Goal: Information Seeking & Learning: Find specific page/section

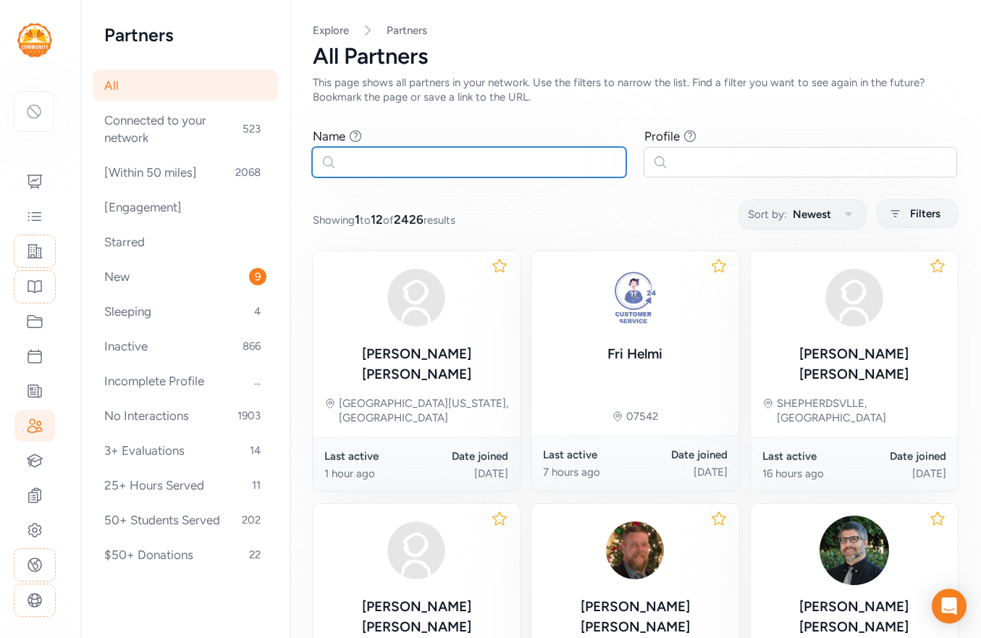
click at [399, 165] on input "text" at bounding box center [469, 162] width 314 height 30
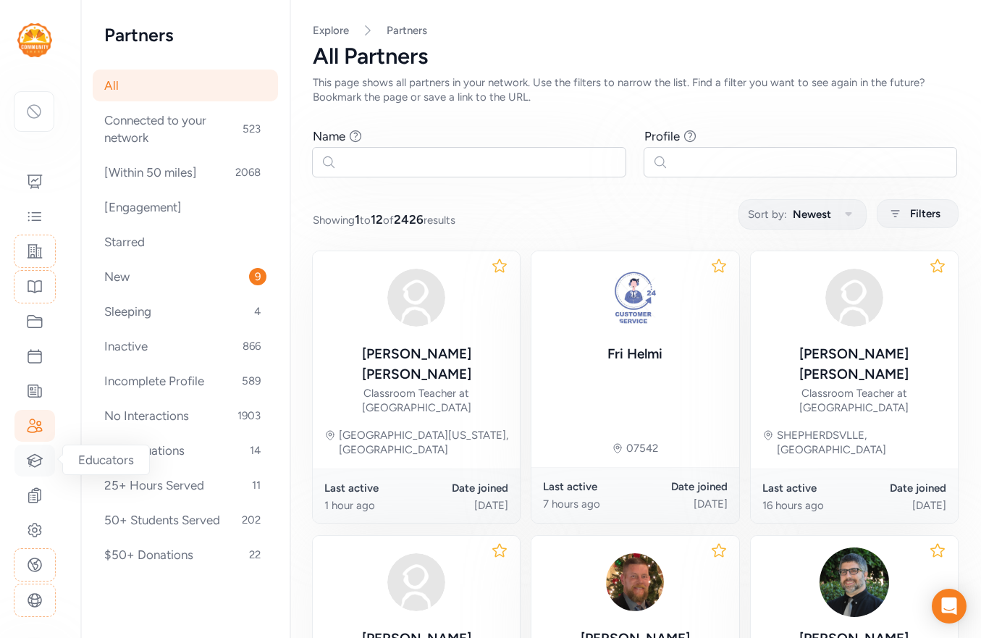
click at [38, 459] on icon at bounding box center [34, 460] width 17 height 17
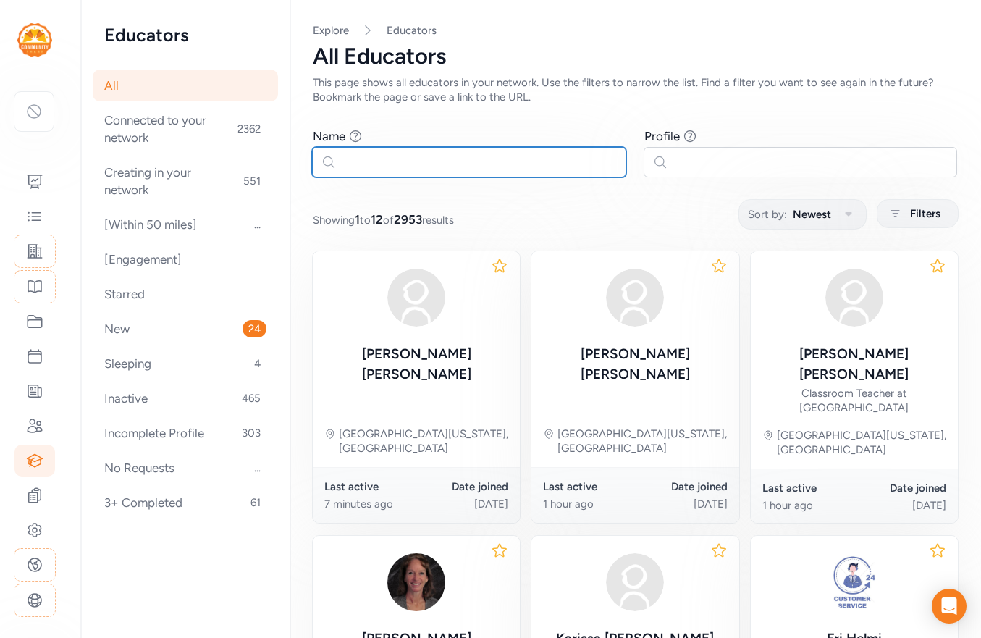
click at [416, 166] on input "text" at bounding box center [469, 162] width 314 height 30
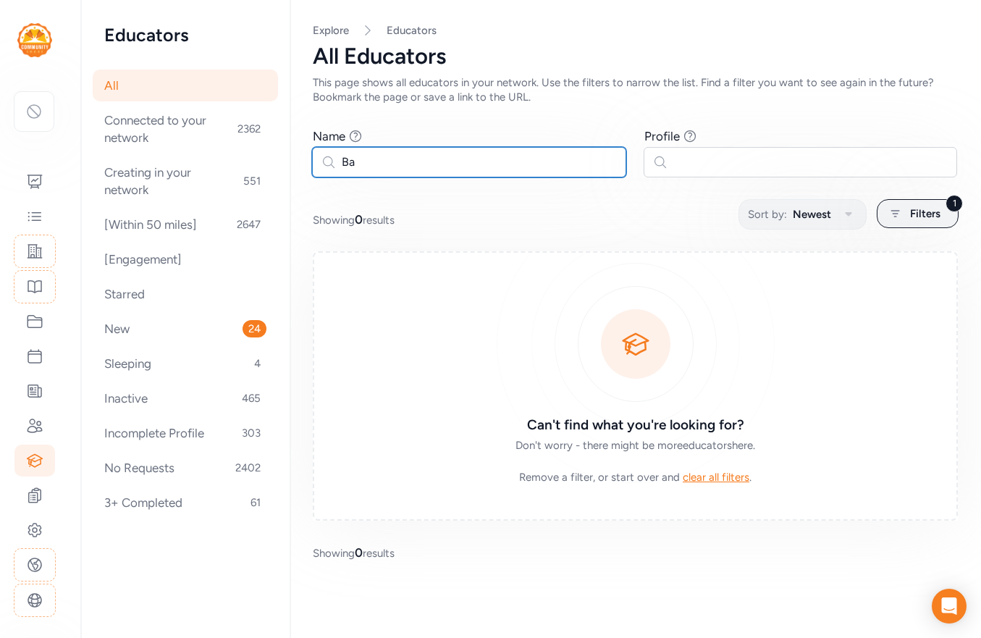
type input "B"
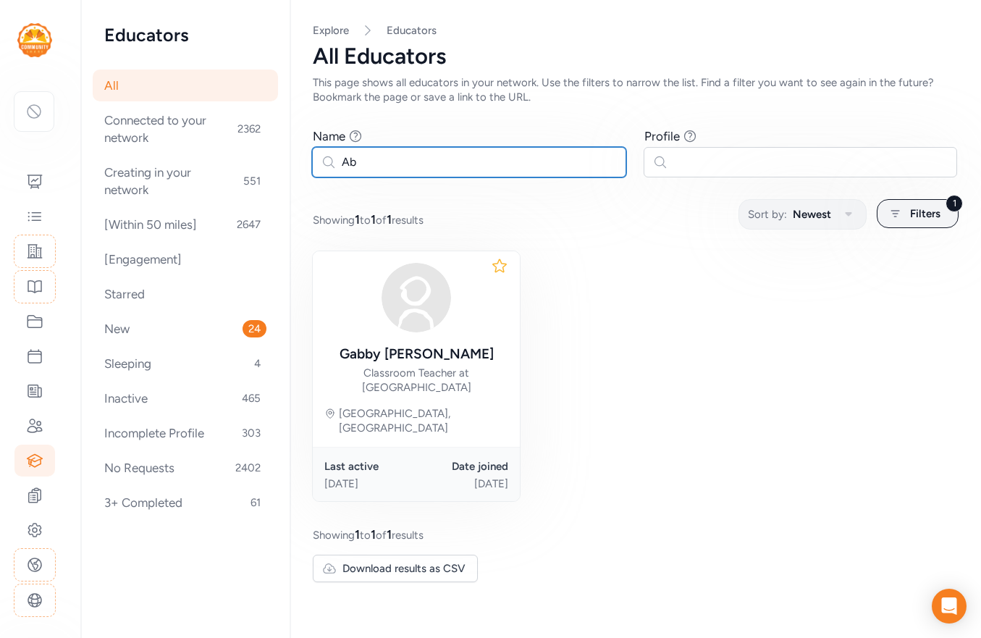
type input "A"
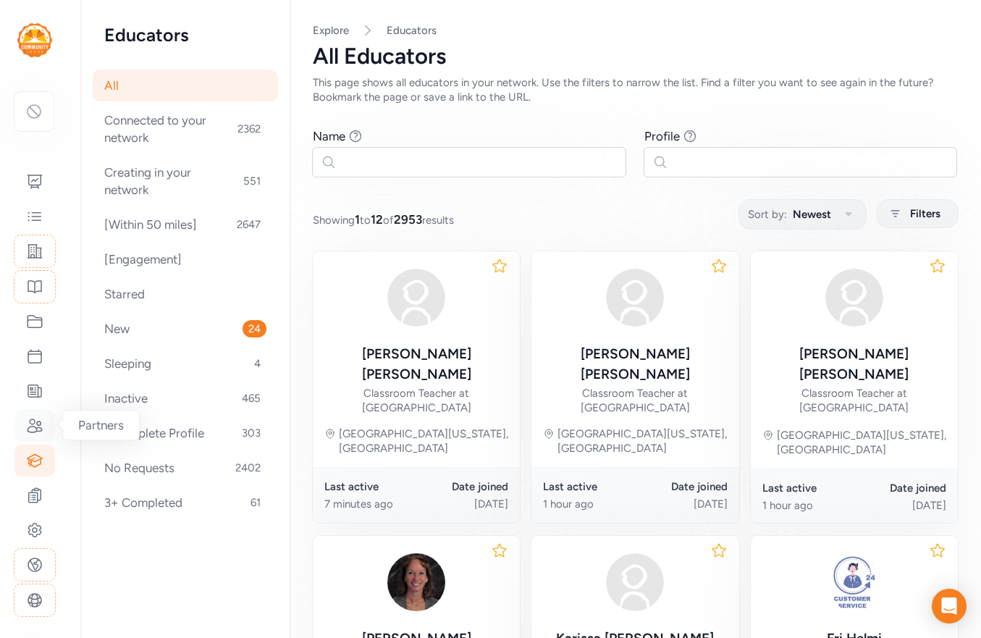
click at [35, 430] on icon at bounding box center [34, 425] width 17 height 17
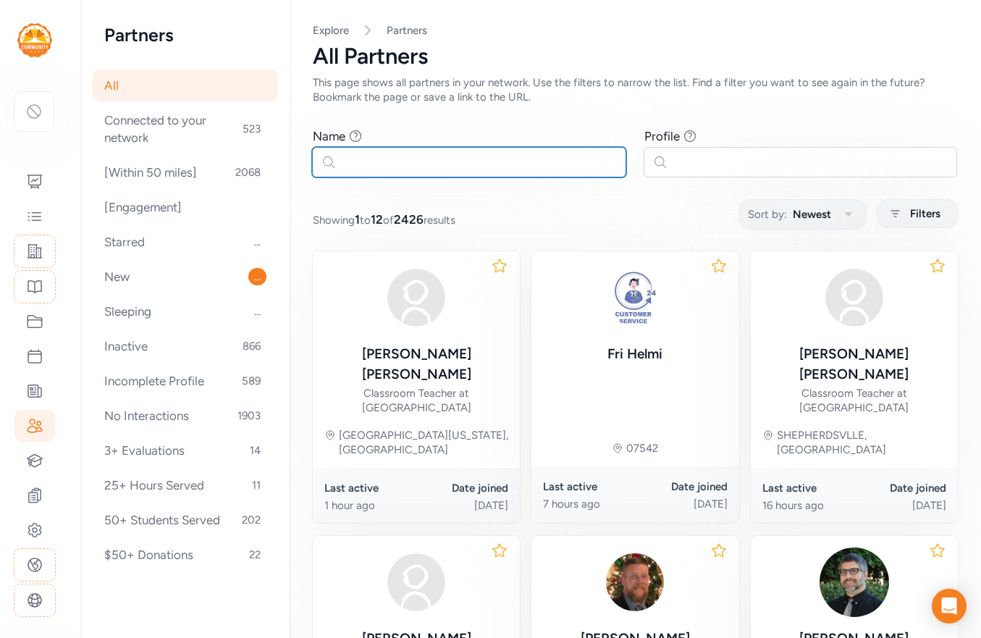
click at [384, 161] on input "text" at bounding box center [469, 162] width 314 height 30
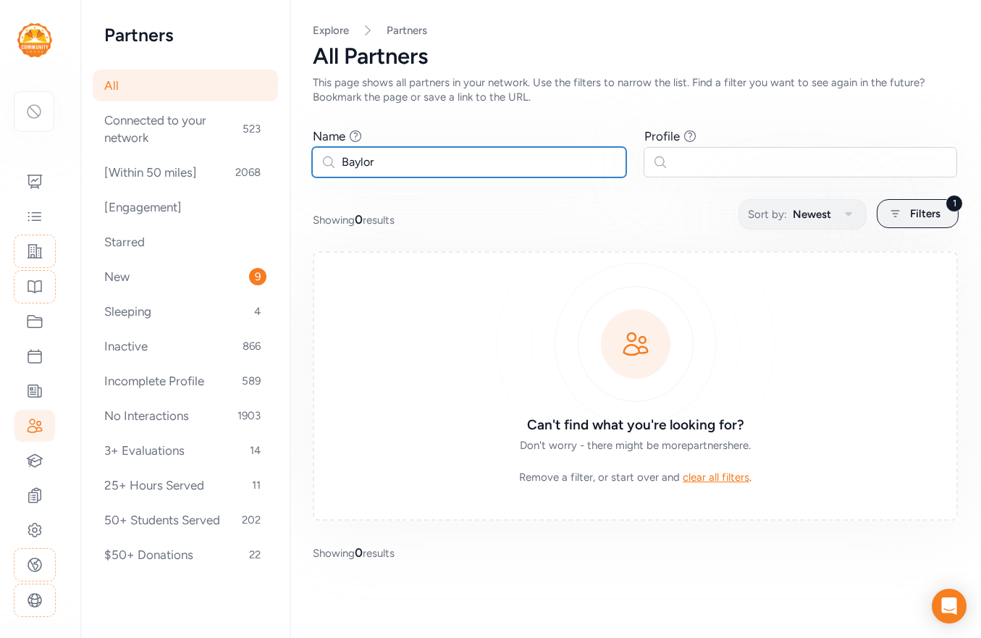
click at [370, 163] on input "Baylor" at bounding box center [469, 162] width 314 height 30
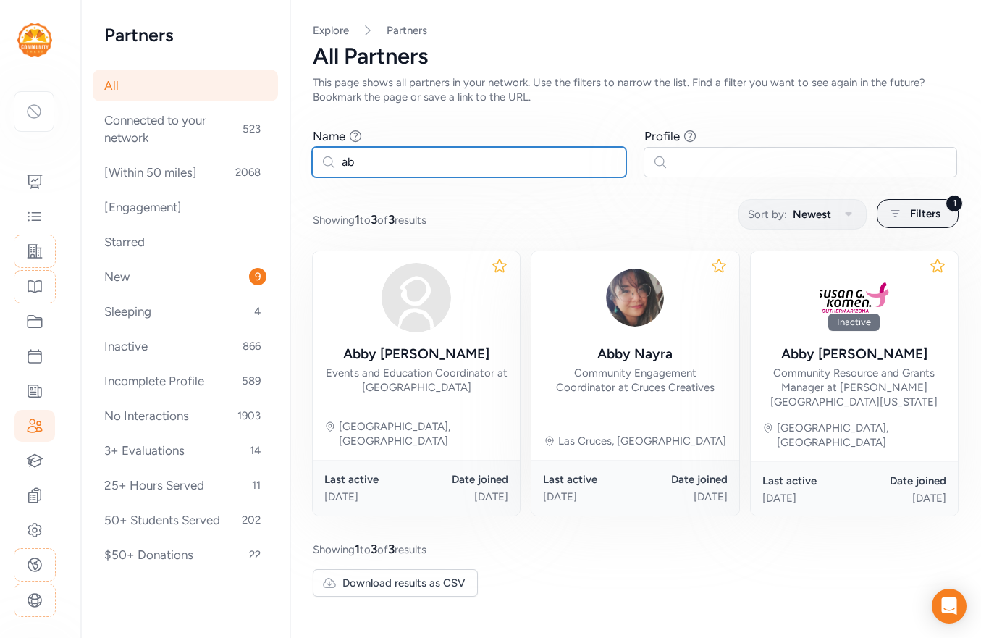
type input "a"
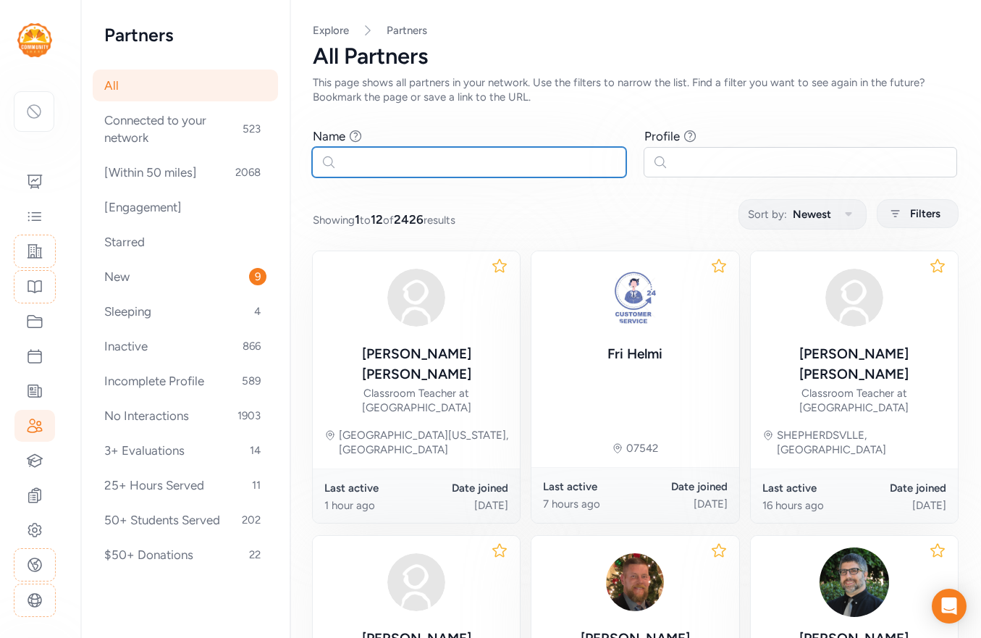
paste input "[PERSON_NAME]"
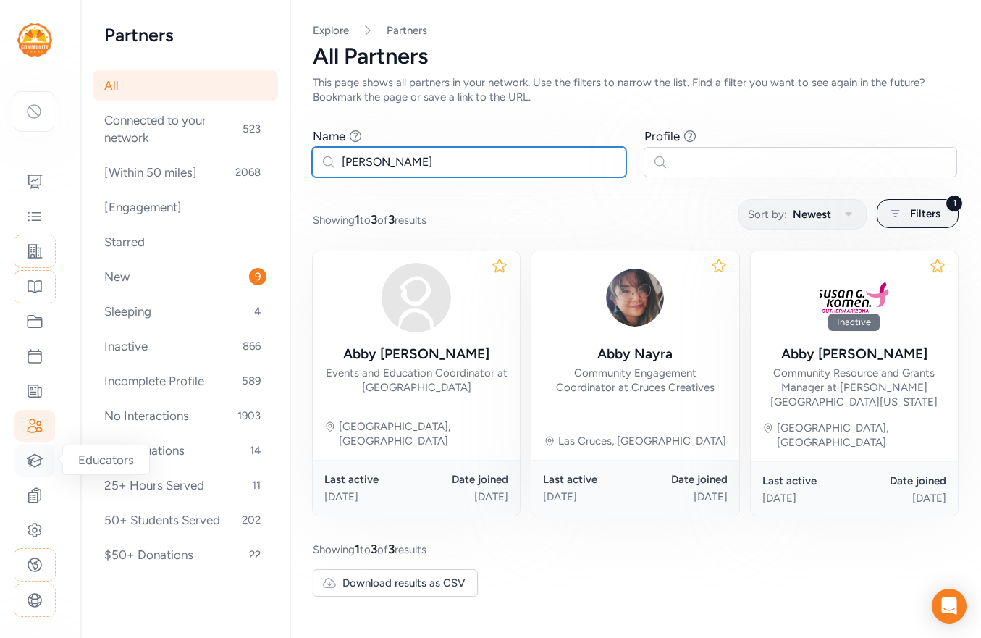
type input "[PERSON_NAME]"
click at [36, 465] on icon at bounding box center [34, 460] width 17 height 17
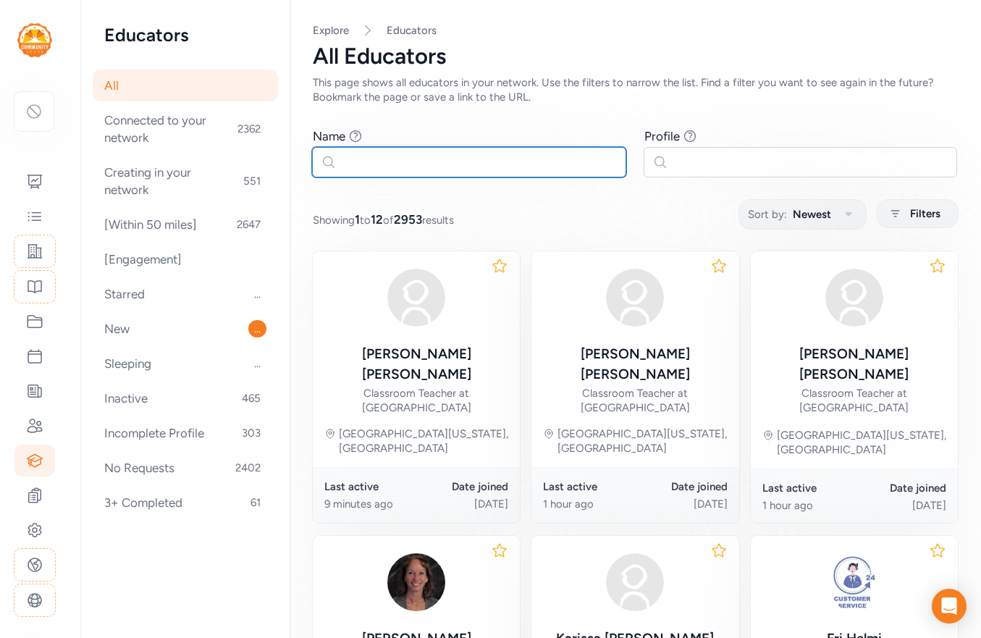
click at [373, 150] on input "text" at bounding box center [469, 162] width 314 height 30
paste input "[PERSON_NAME]"
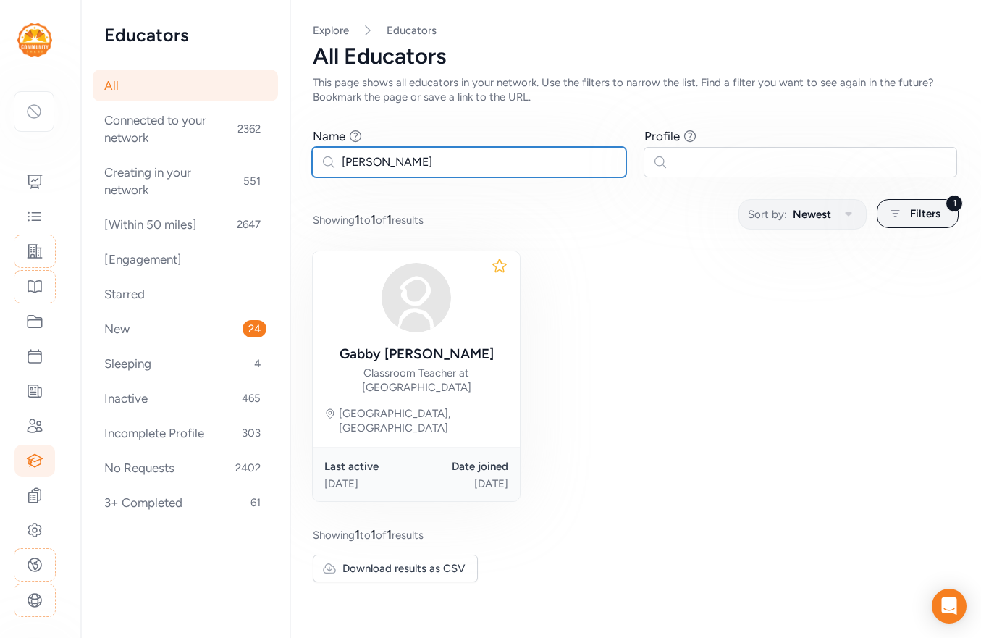
drag, startPoint x: 371, startPoint y: 162, endPoint x: 329, endPoint y: 165, distance: 42.1
click at [329, 165] on input "[PERSON_NAME]" at bounding box center [469, 162] width 314 height 30
type input "Abby"
click at [900, 219] on icon at bounding box center [895, 213] width 18 height 17
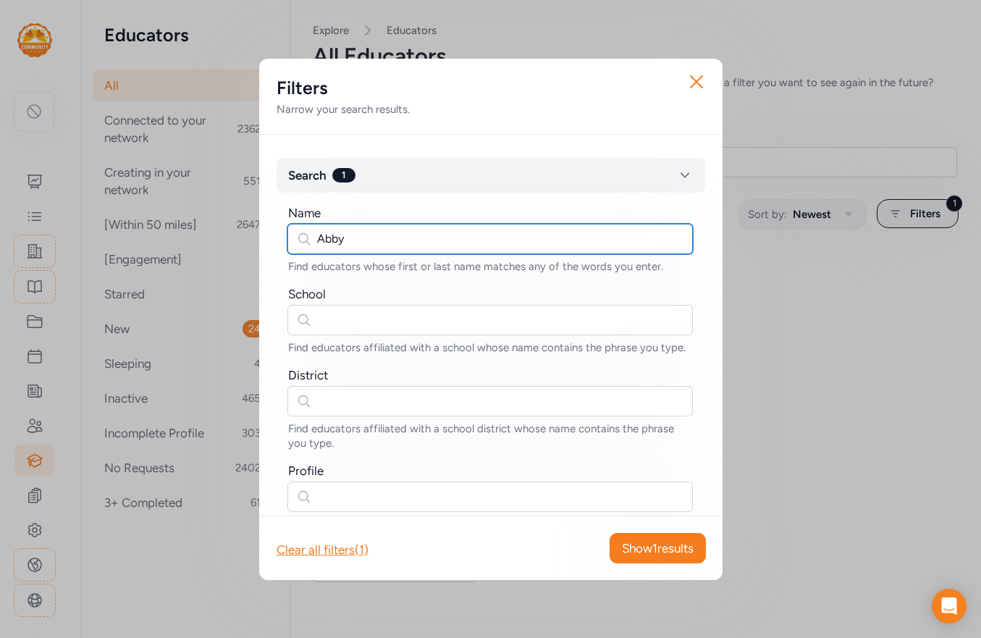
drag, startPoint x: 351, startPoint y: 244, endPoint x: 292, endPoint y: 244, distance: 59.4
click at [292, 244] on input "Abby" at bounding box center [489, 239] width 405 height 30
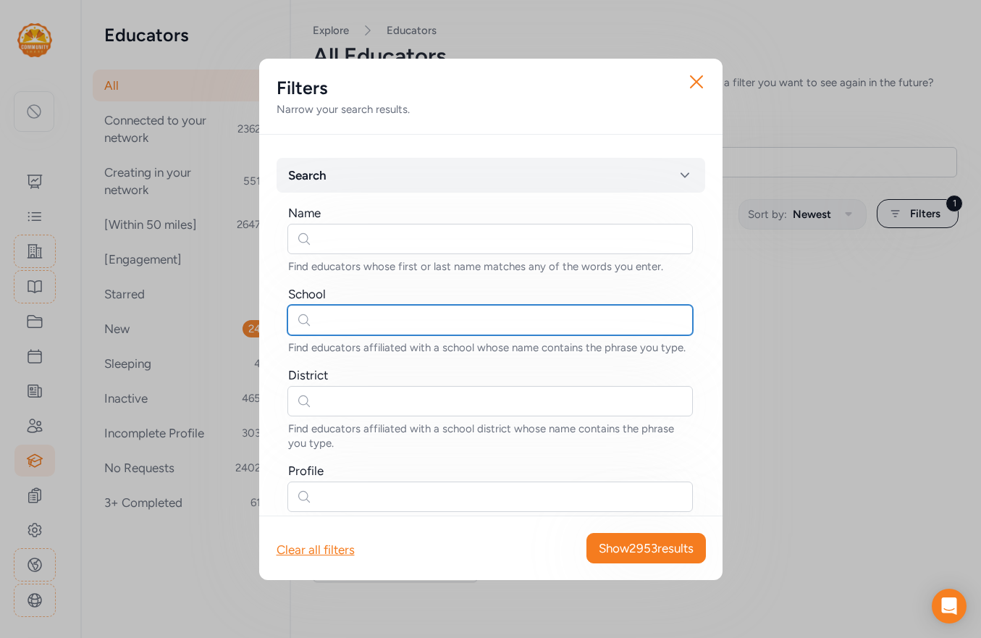
click at [348, 324] on input "text" at bounding box center [489, 320] width 405 height 30
type input "Bullitt"
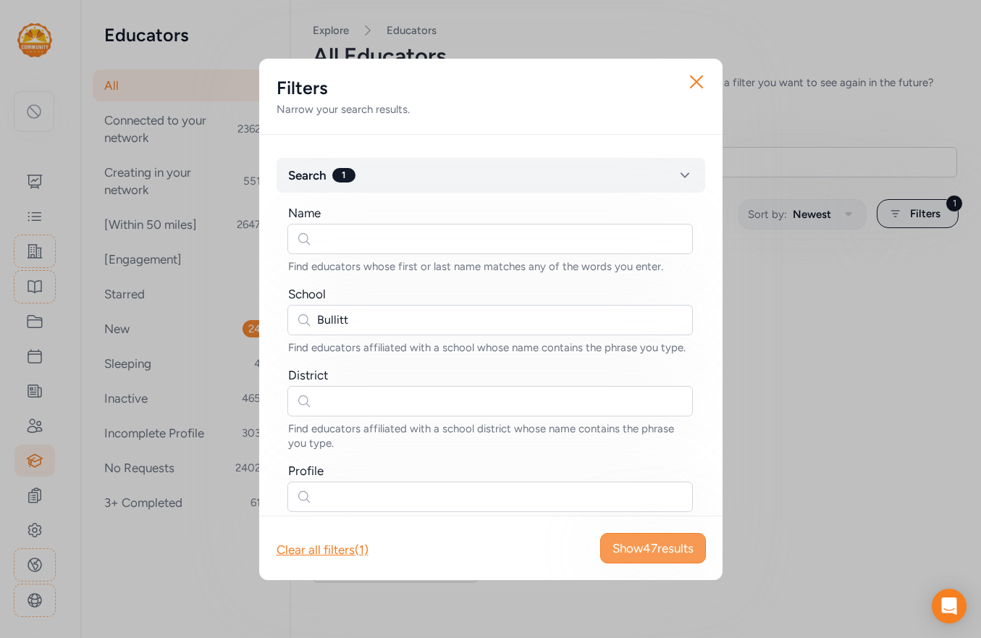
click at [670, 540] on span "Show 47 results" at bounding box center [652, 547] width 81 height 17
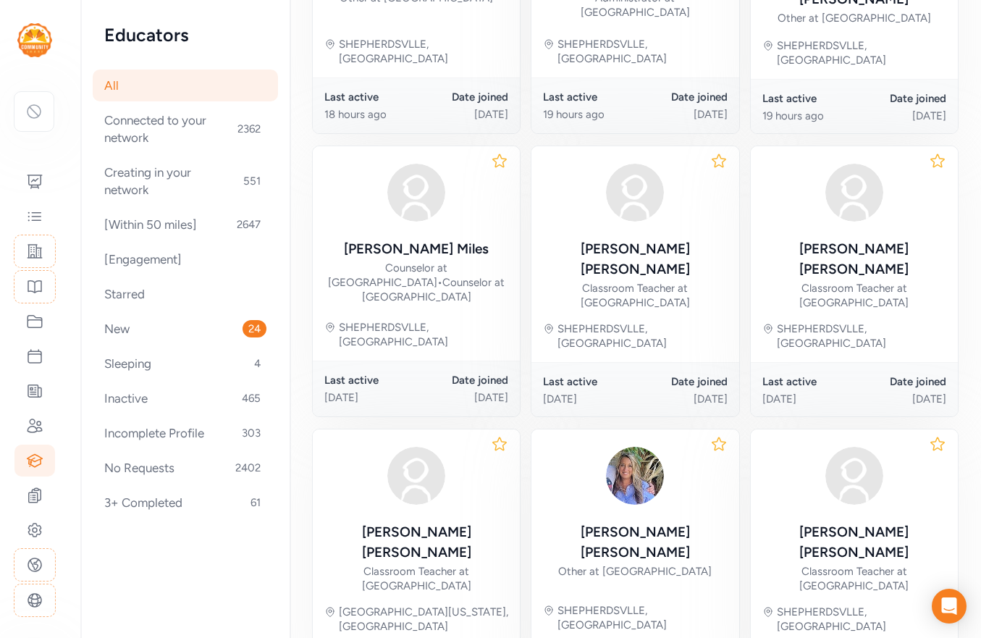
scroll to position [724, 0]
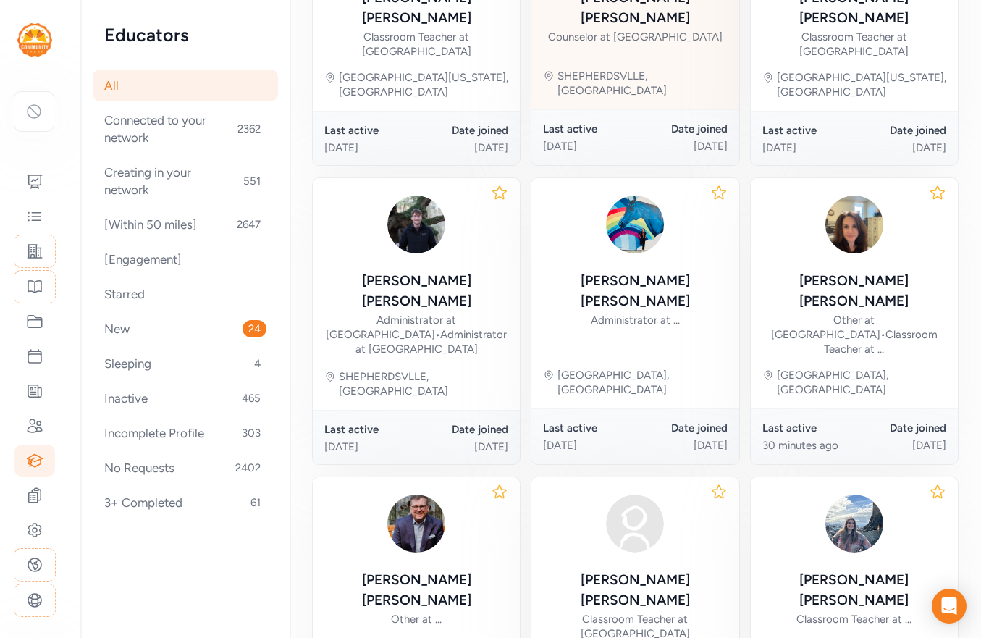
scroll to position [725, 0]
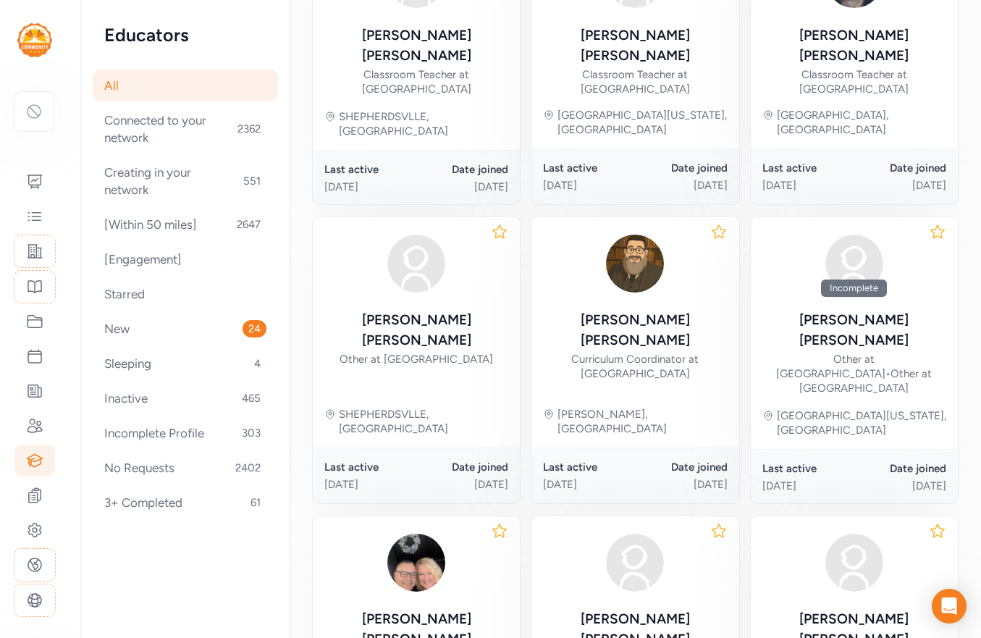
scroll to position [711, 0]
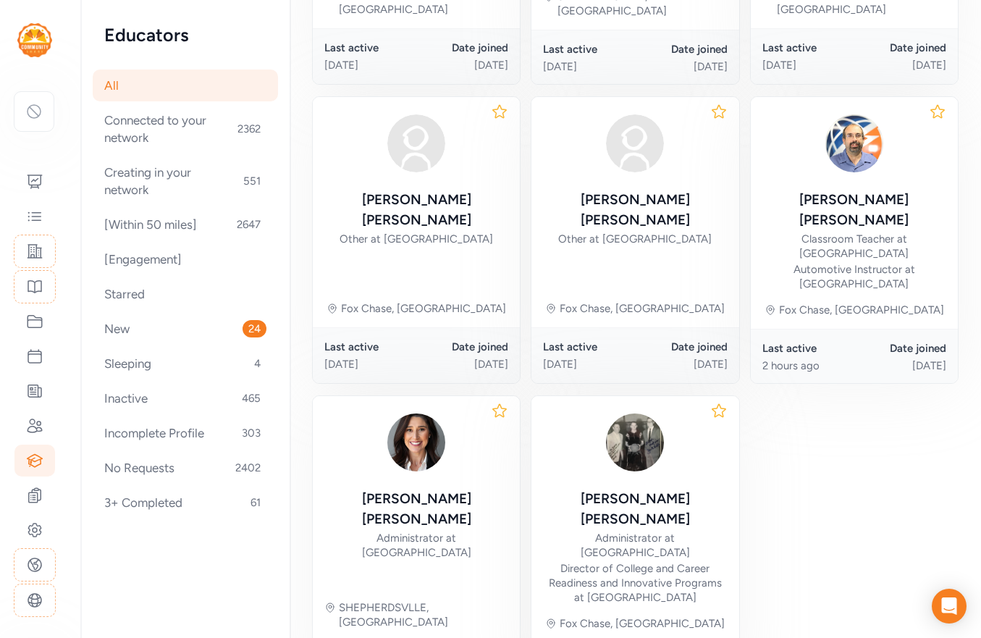
scroll to position [786, 0]
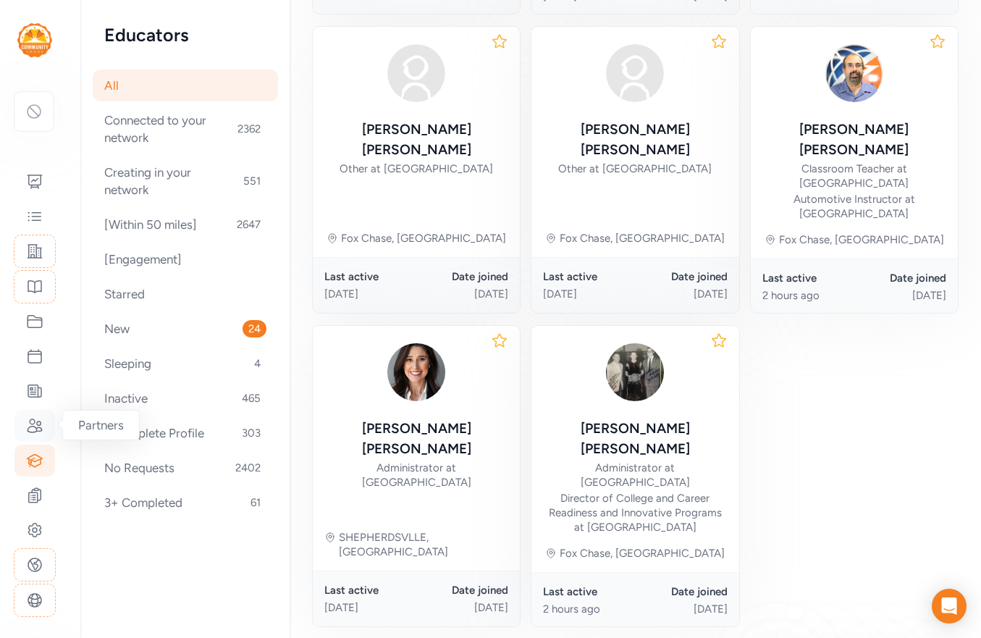
click at [35, 431] on icon at bounding box center [34, 425] width 17 height 17
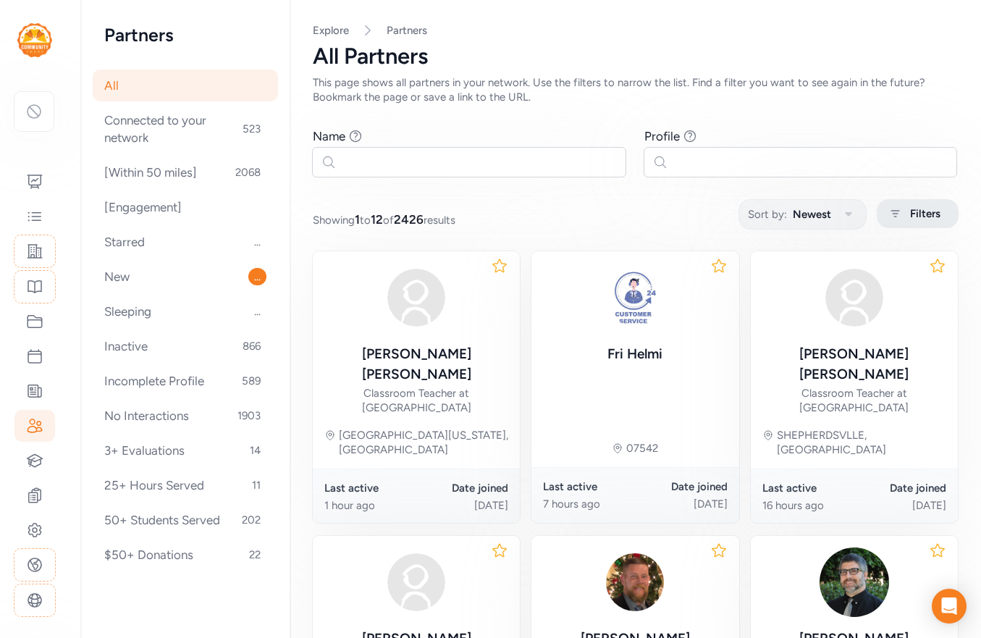
click at [914, 205] on span "Filters" at bounding box center [925, 213] width 30 height 17
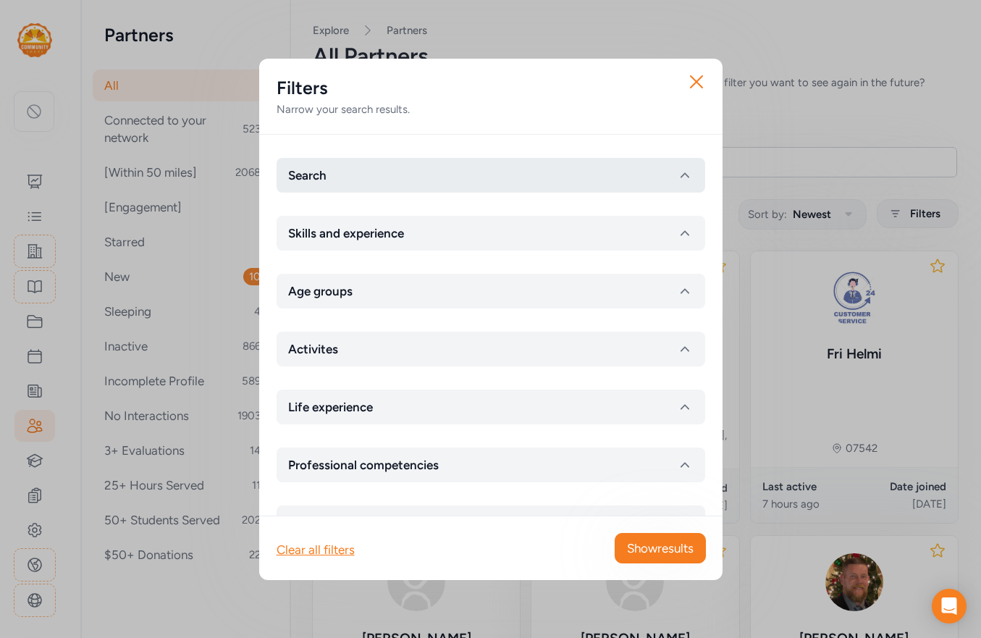
click at [414, 166] on button "Search" at bounding box center [491, 175] width 429 height 35
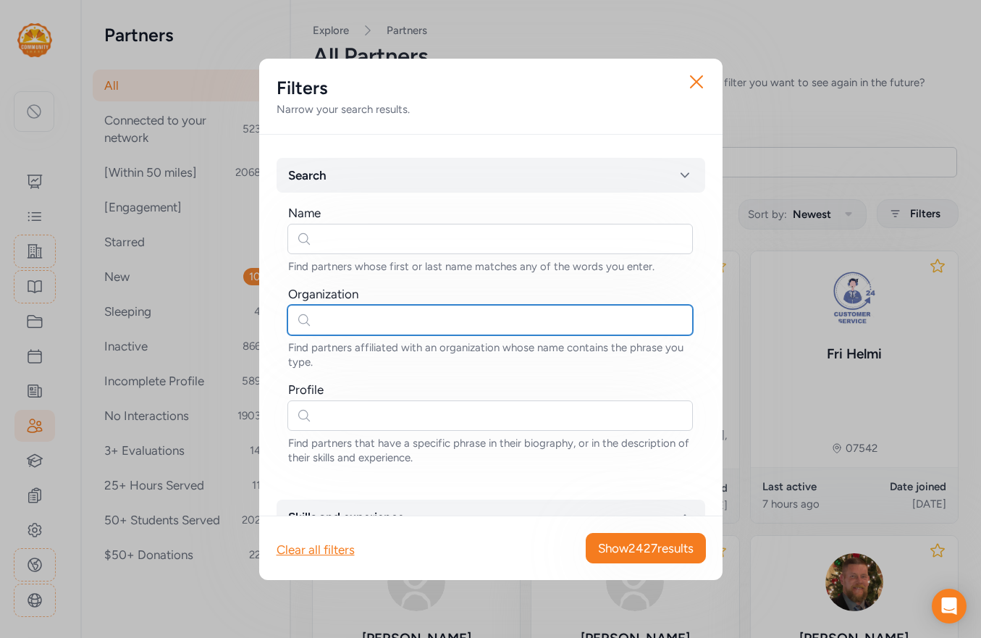
click at [347, 319] on input "text" at bounding box center [489, 320] width 405 height 30
type input "Bullitt"
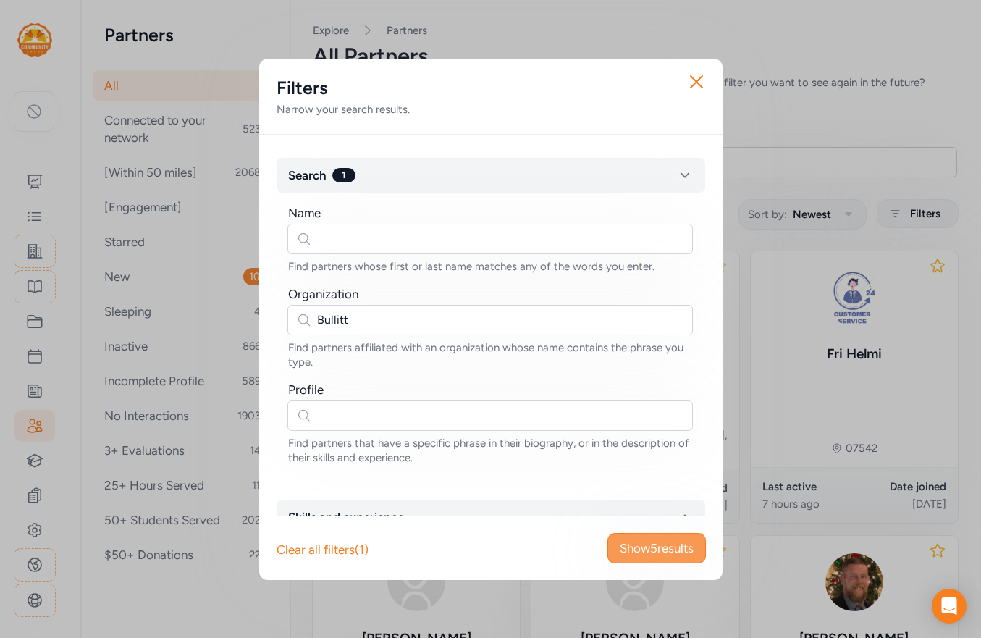
click at [666, 550] on span "Show 5 results" at bounding box center [657, 547] width 74 height 17
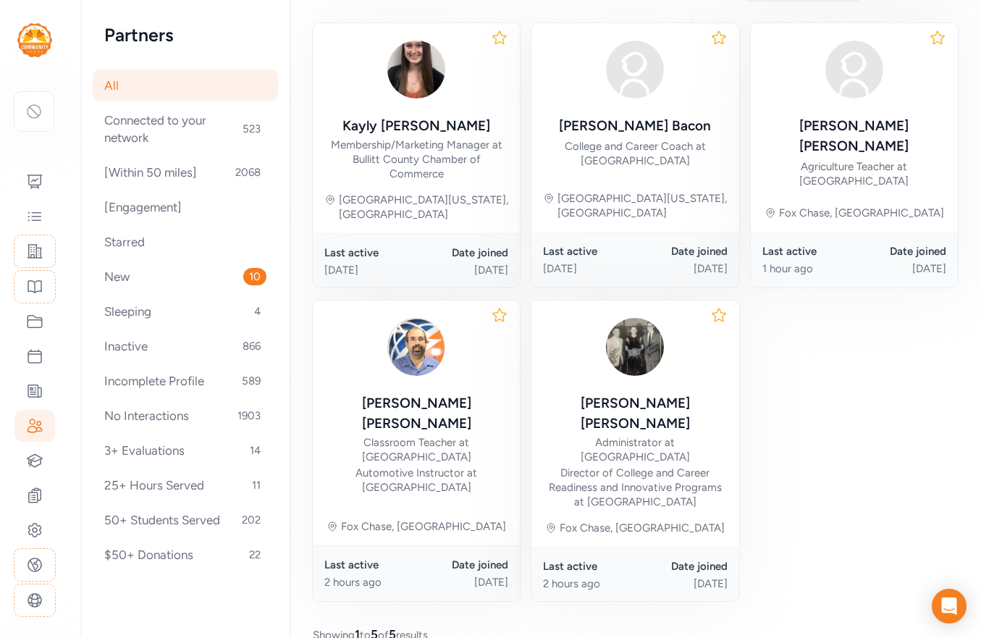
scroll to position [248, 0]
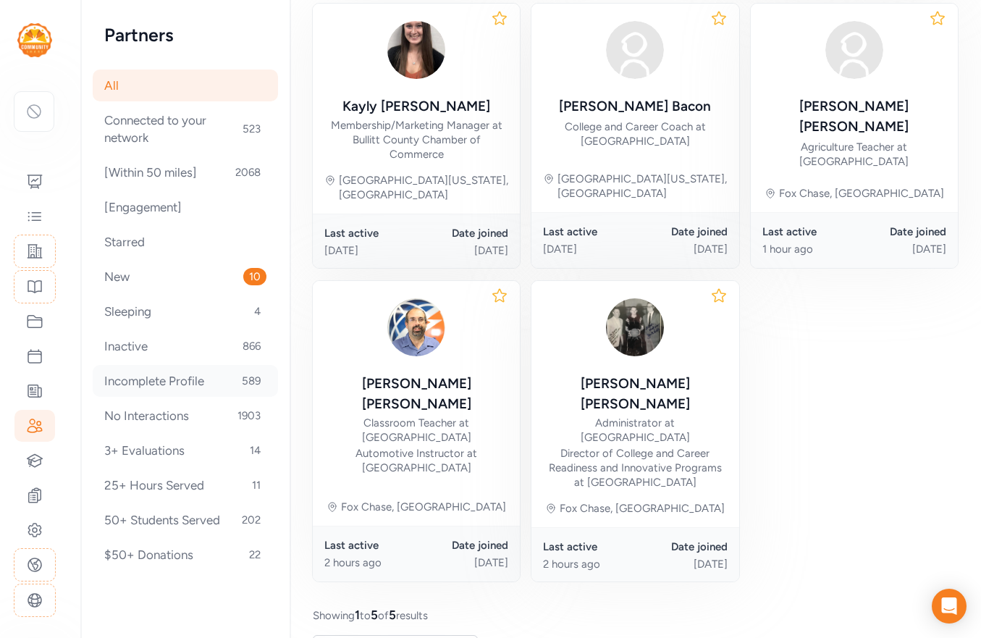
click at [152, 379] on div "Incomplete Profile 589" at bounding box center [185, 381] width 185 height 32
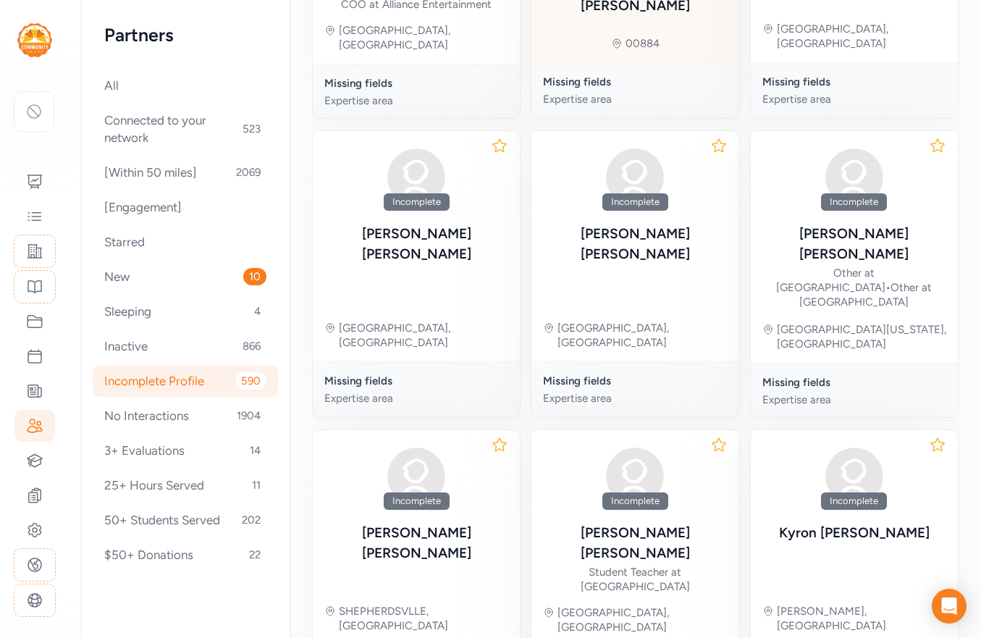
scroll to position [584, 0]
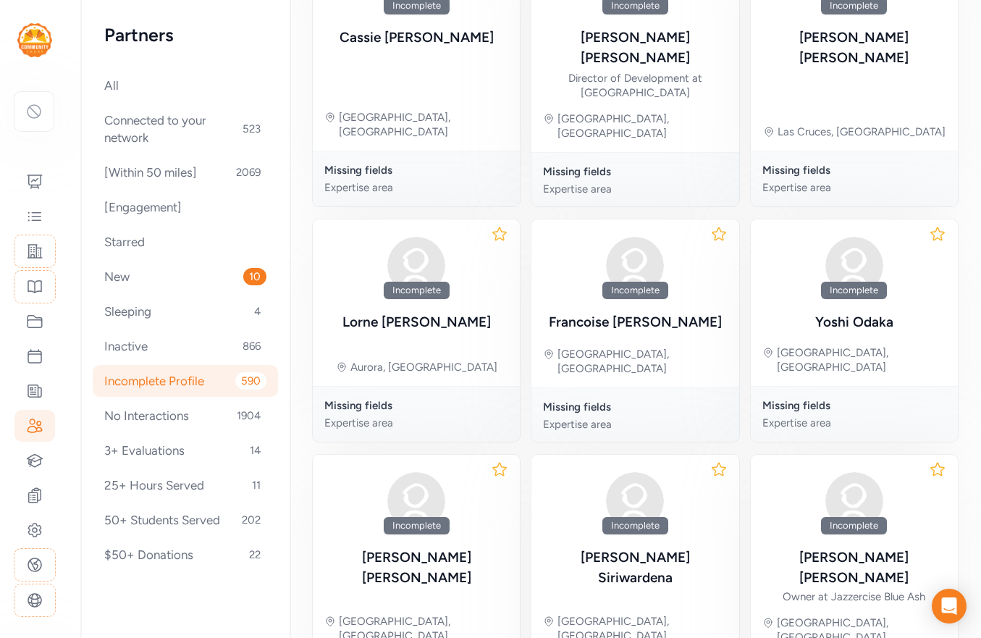
scroll to position [573, 0]
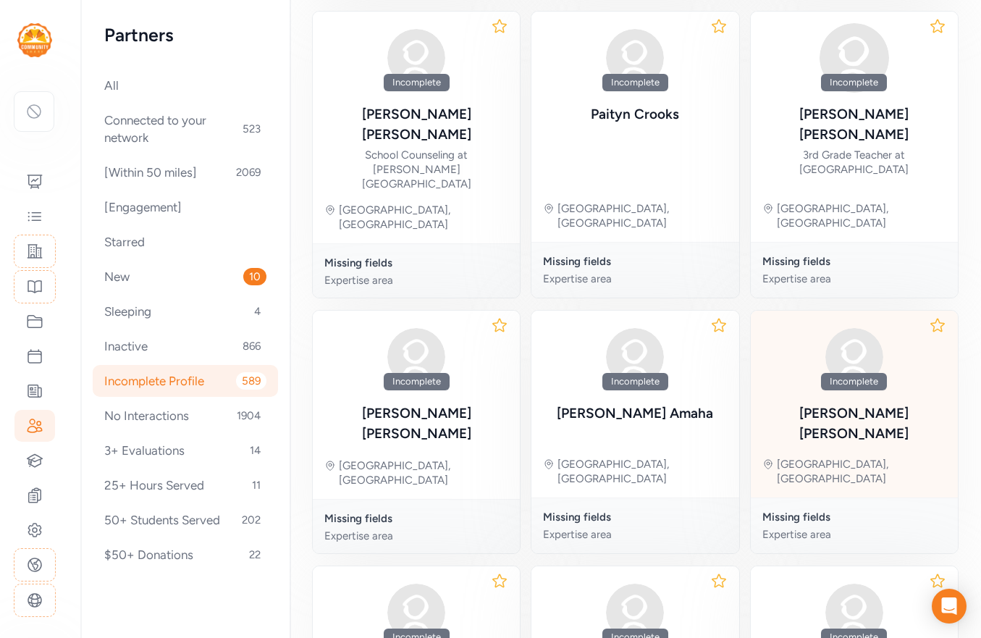
scroll to position [529, 0]
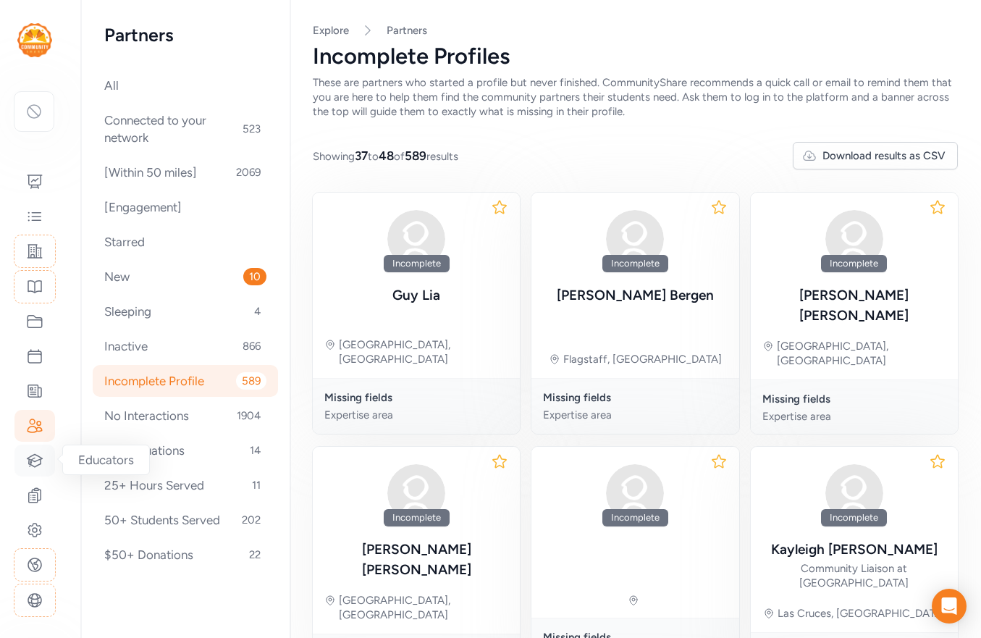
click at [34, 455] on icon at bounding box center [34, 460] width 17 height 17
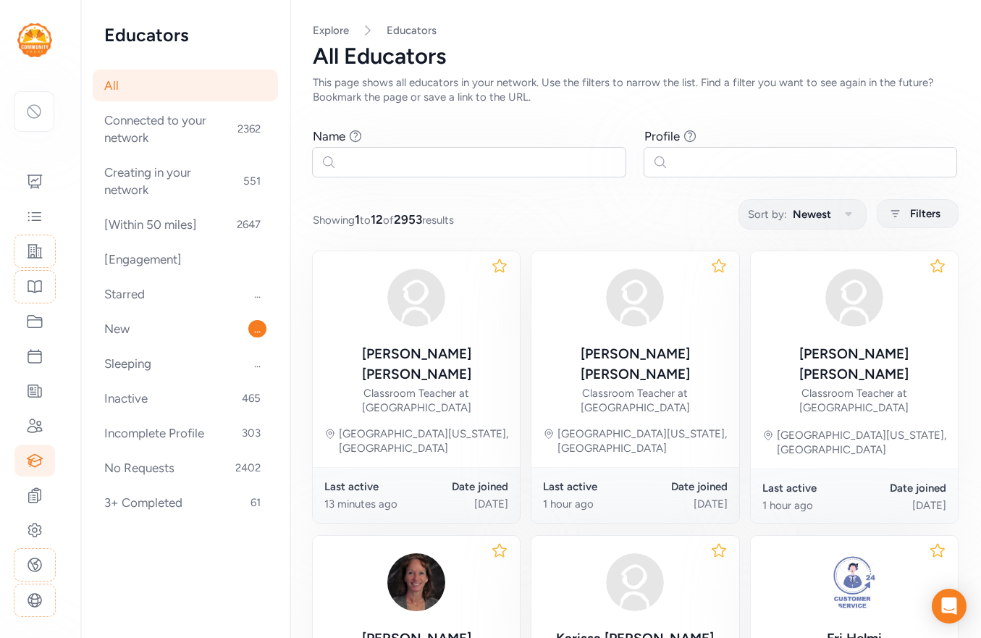
scroll to position [727, 0]
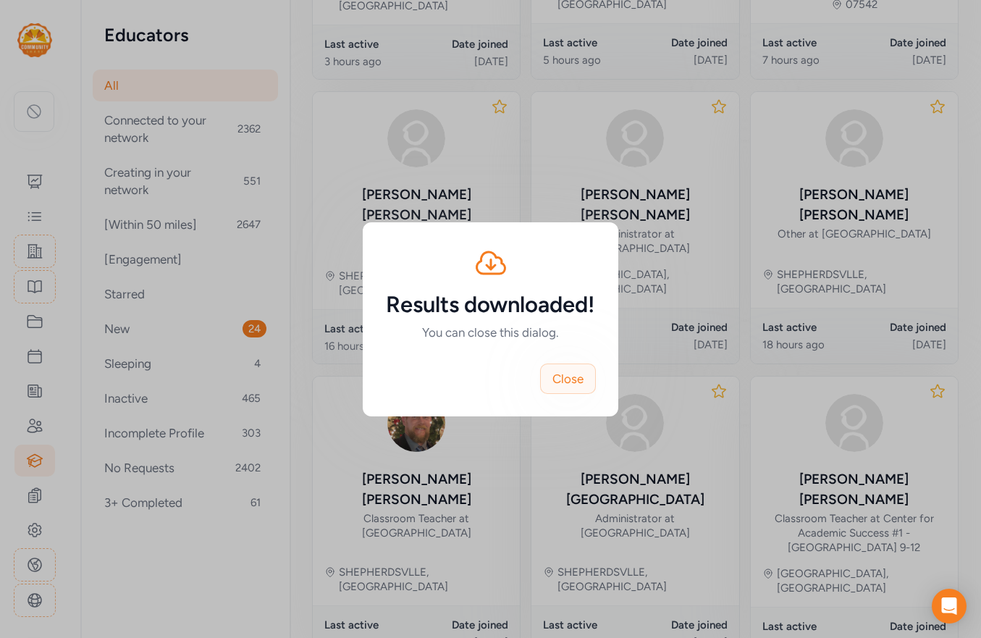
click at [562, 375] on span "Close" at bounding box center [567, 378] width 31 height 17
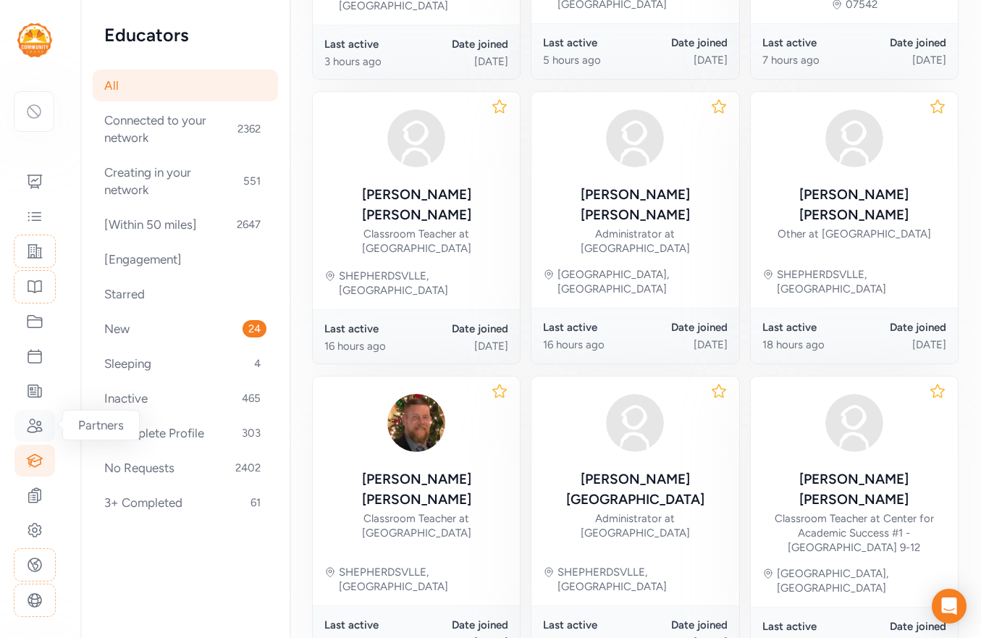
click at [33, 428] on icon at bounding box center [34, 425] width 17 height 17
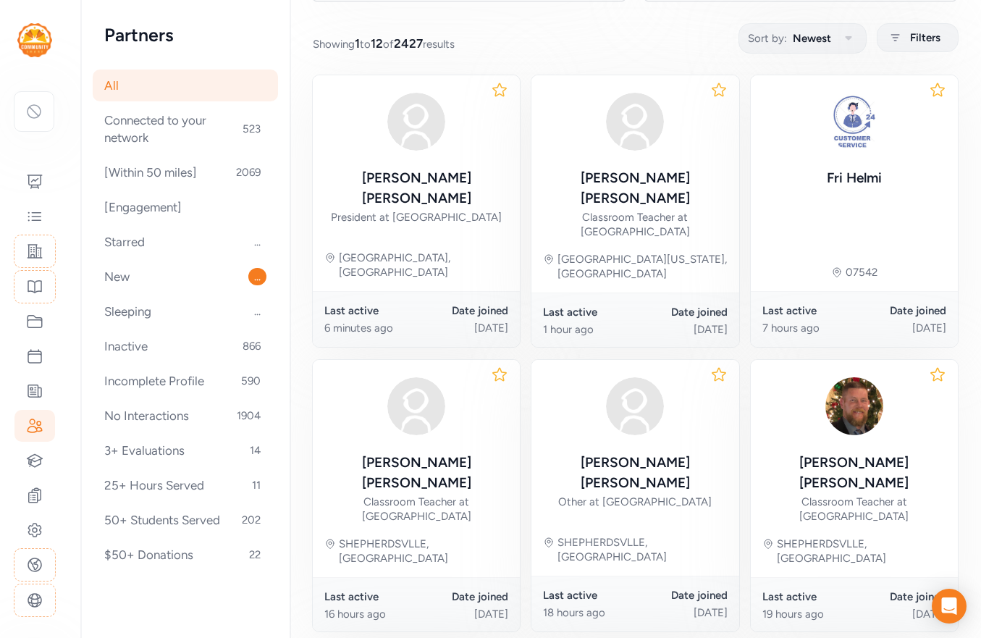
scroll to position [714, 0]
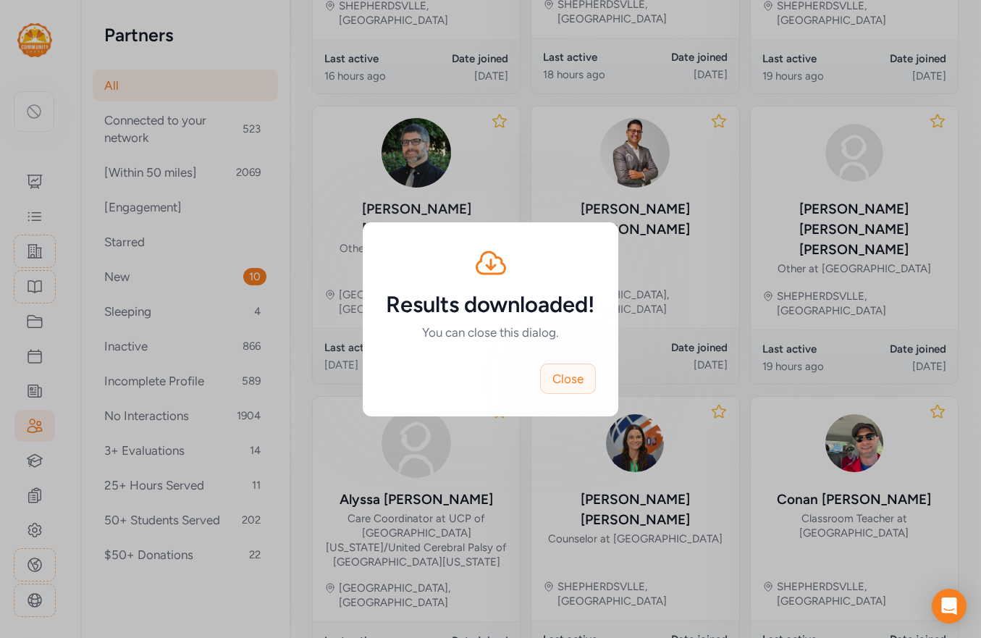
click at [575, 375] on span "Close" at bounding box center [567, 378] width 31 height 17
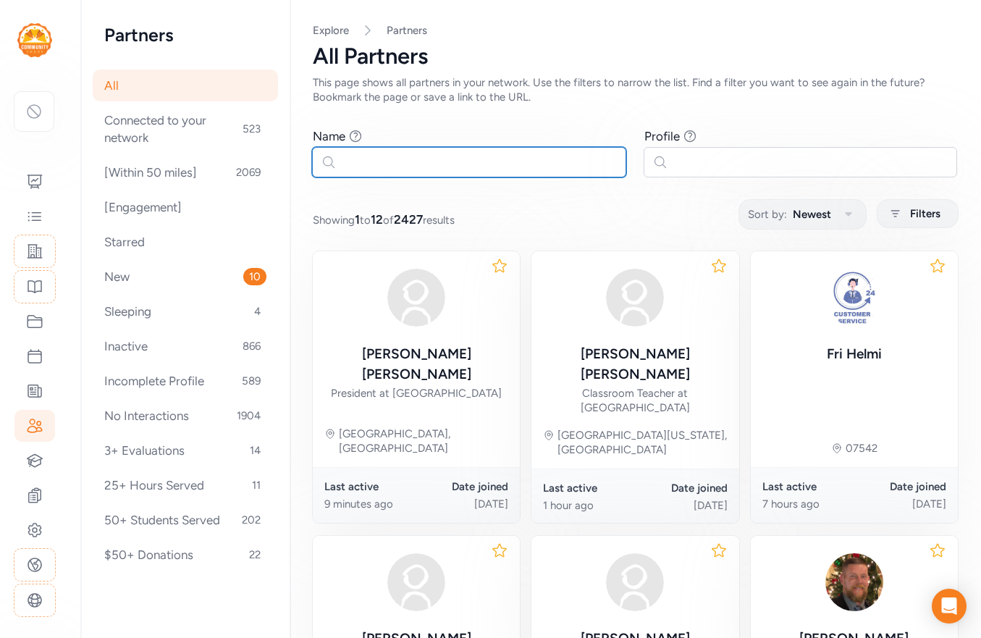
click at [421, 153] on input "text" at bounding box center [469, 162] width 314 height 30
paste input "abby.baylor"
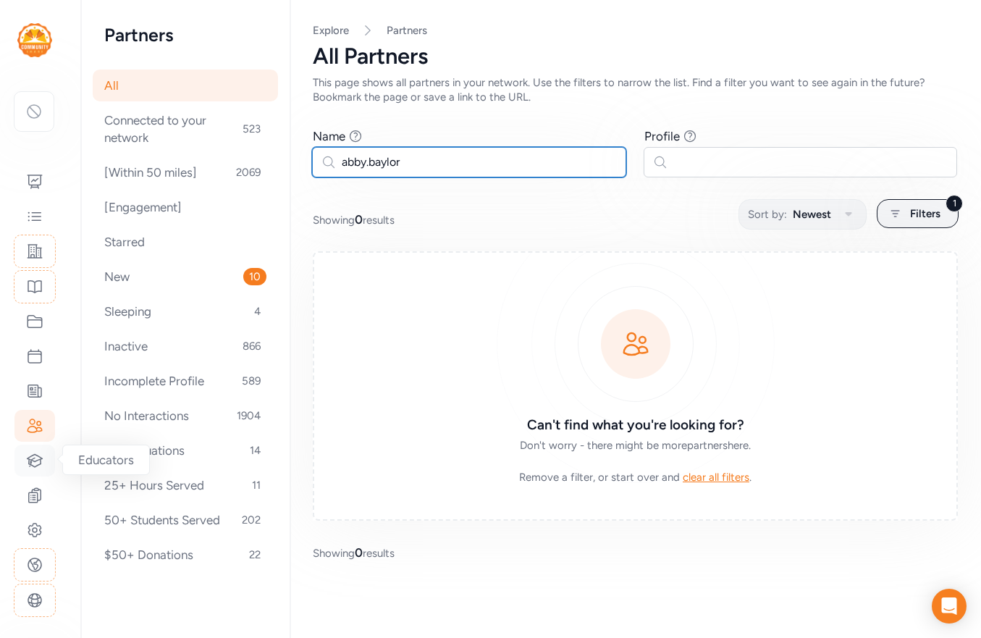
type input "abby.baylor"
click at [37, 458] on icon at bounding box center [34, 460] width 17 height 17
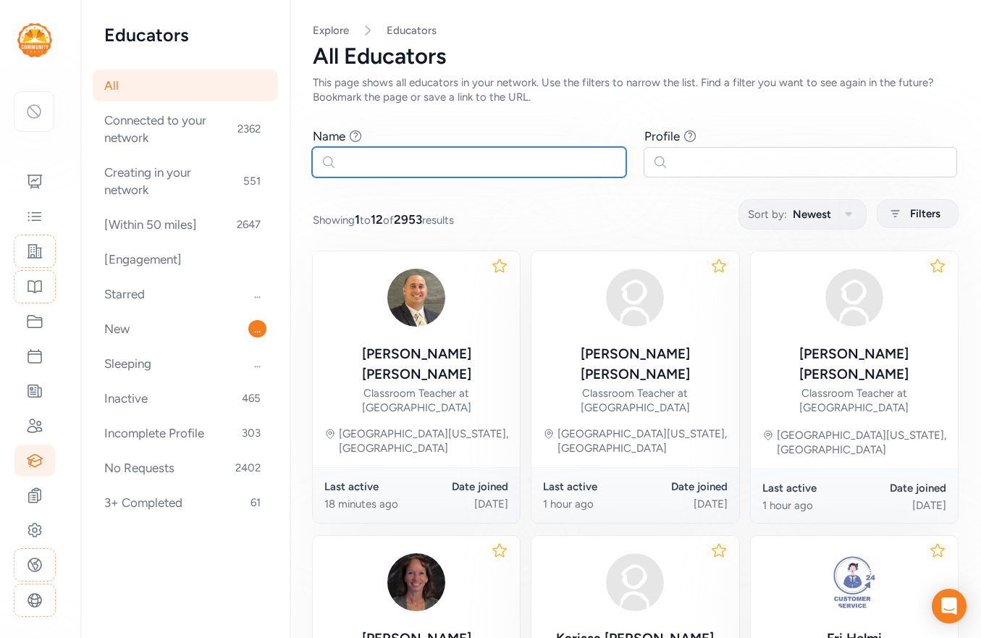
click at [468, 171] on input "text" at bounding box center [469, 162] width 314 height 30
paste input "abby.baylor"
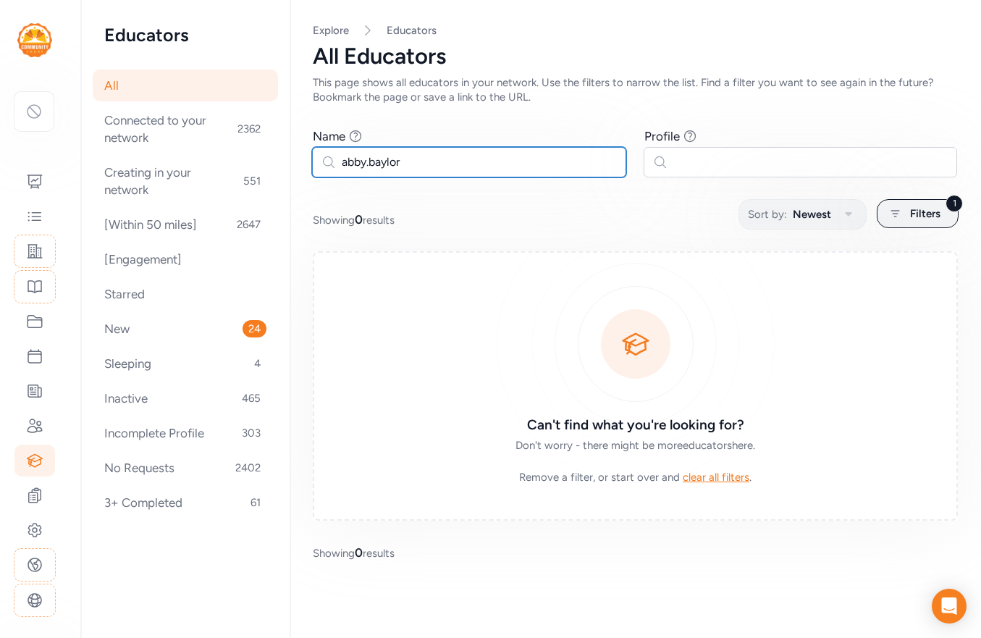
type input "abby.baylor"
